Goal: Find specific page/section: Find specific page/section

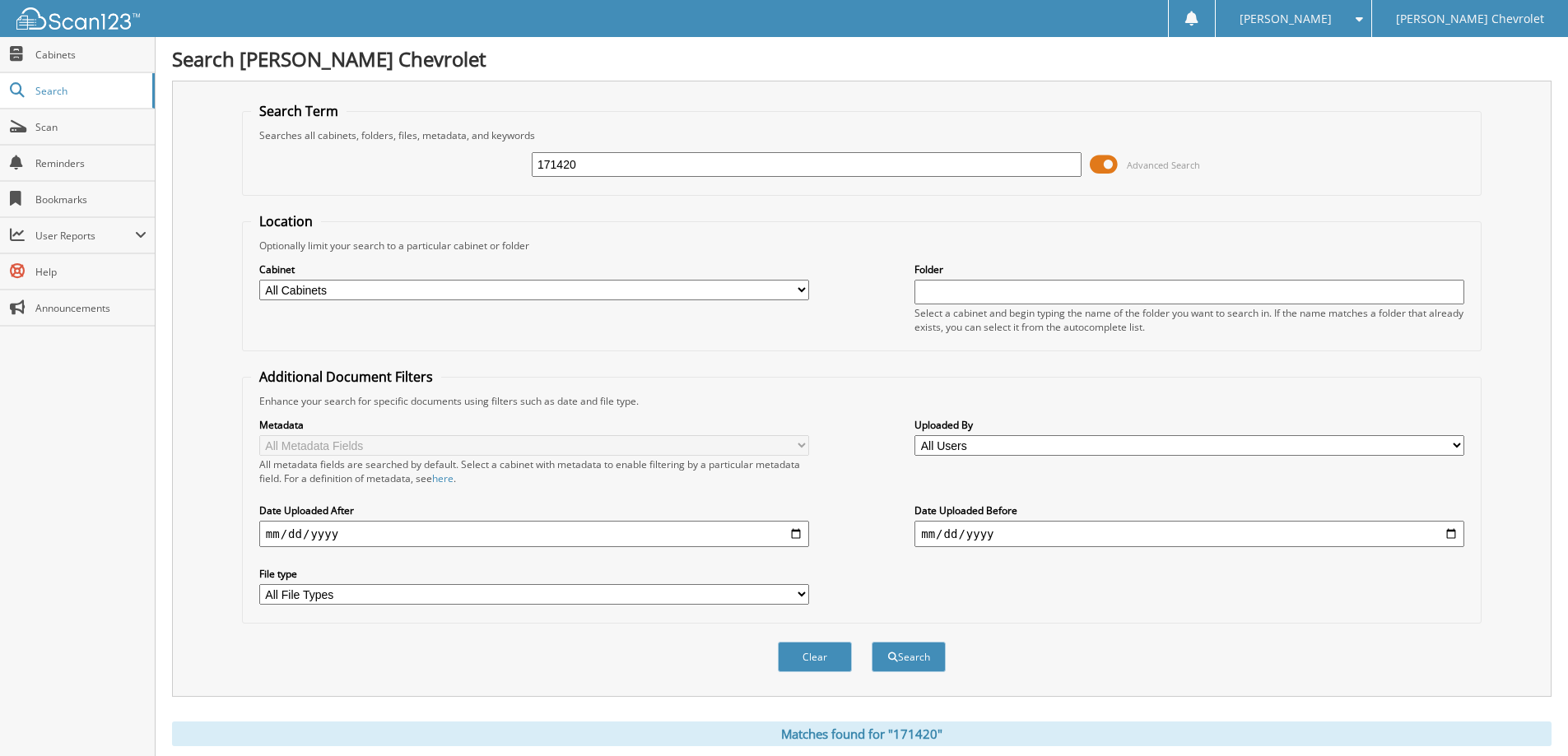
drag, startPoint x: 662, startPoint y: 158, endPoint x: 401, endPoint y: 158, distance: 261.0
click at [401, 158] on div "171420 Advanced Search" at bounding box center [862, 164] width 1221 height 44
type input "180739"
click at [885, 644] on button "Search" at bounding box center [909, 657] width 74 height 30
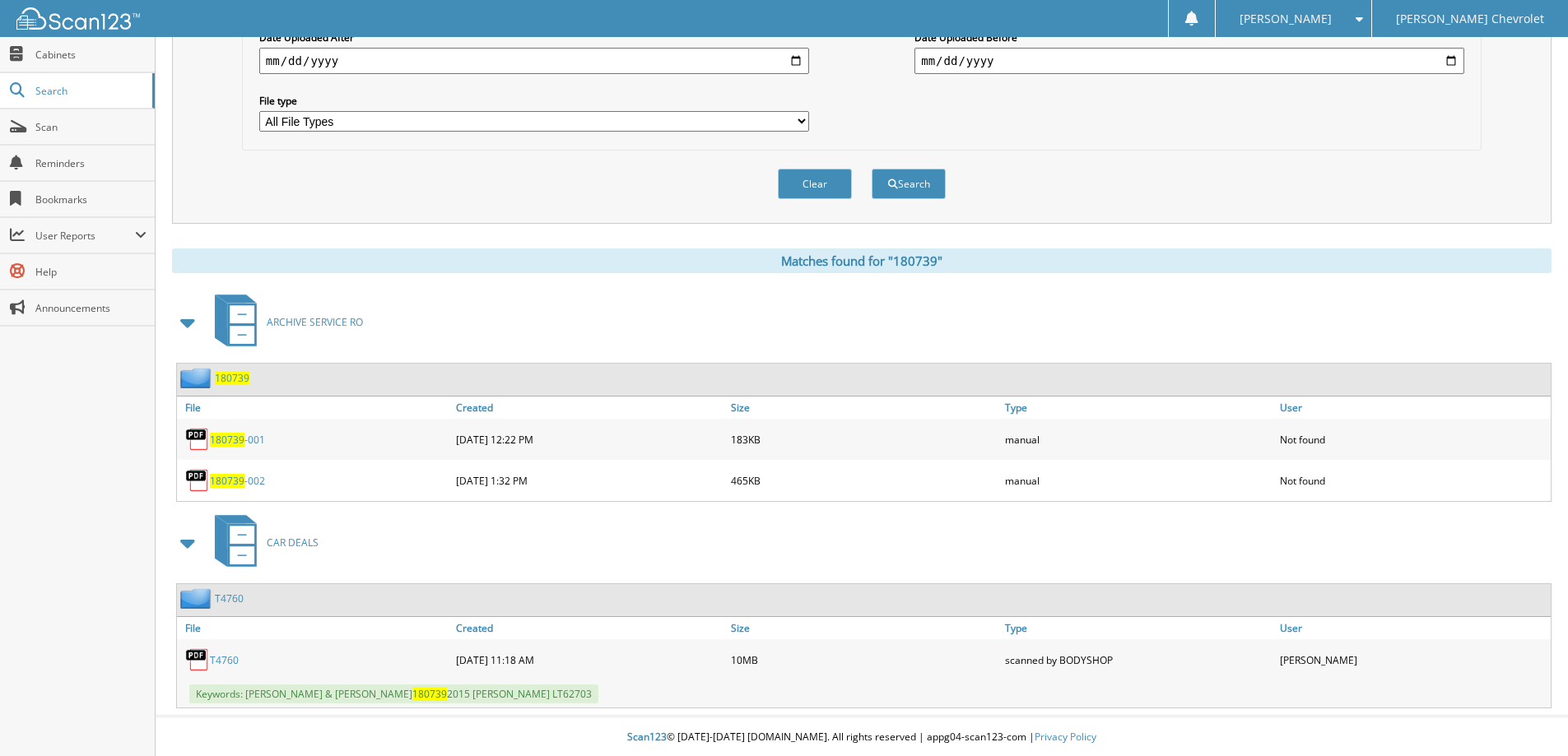
scroll to position [475, 0]
click at [228, 653] on link "T4760" at bounding box center [224, 658] width 29 height 14
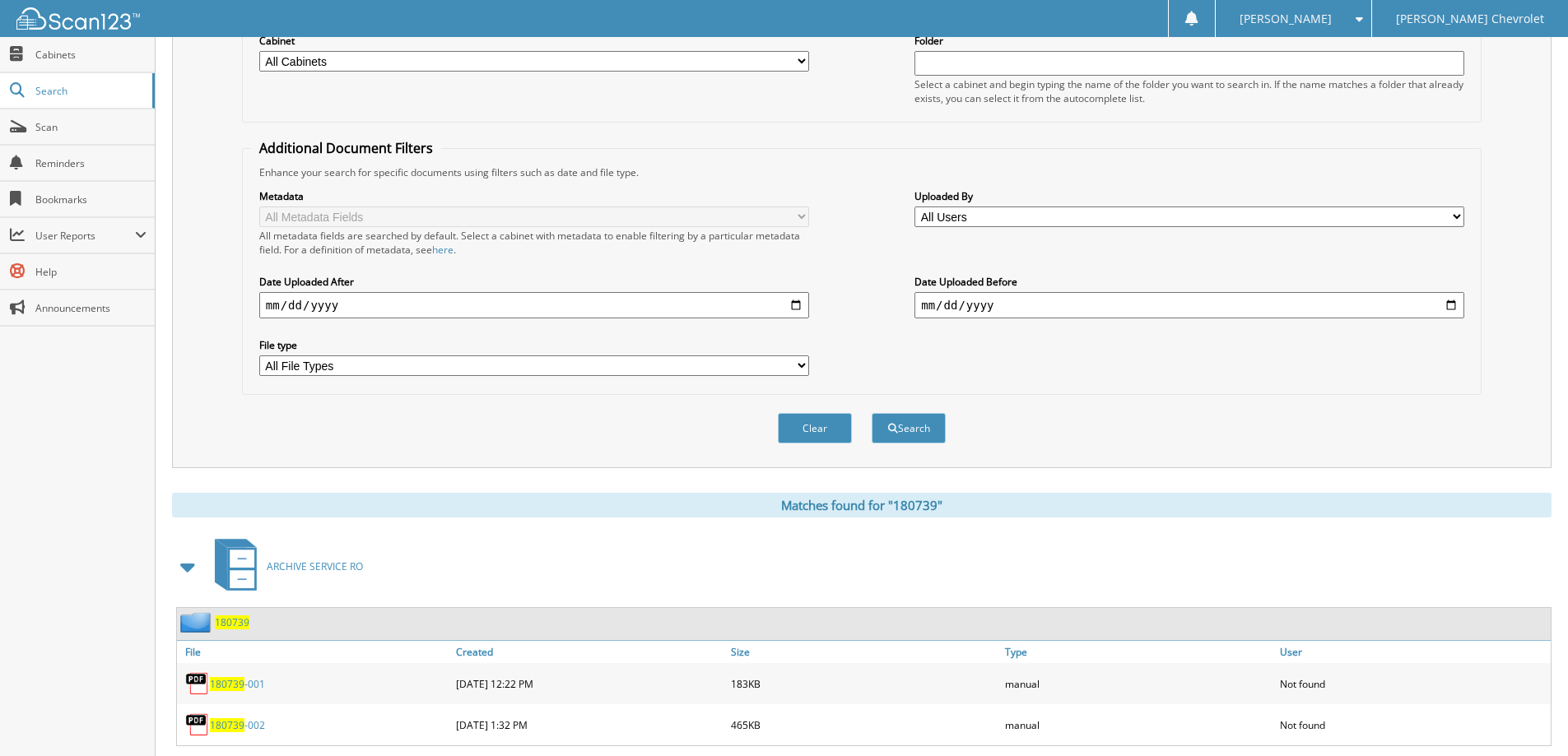
scroll to position [0, 0]
